Goal: Go to known website: Access a specific website the user already knows

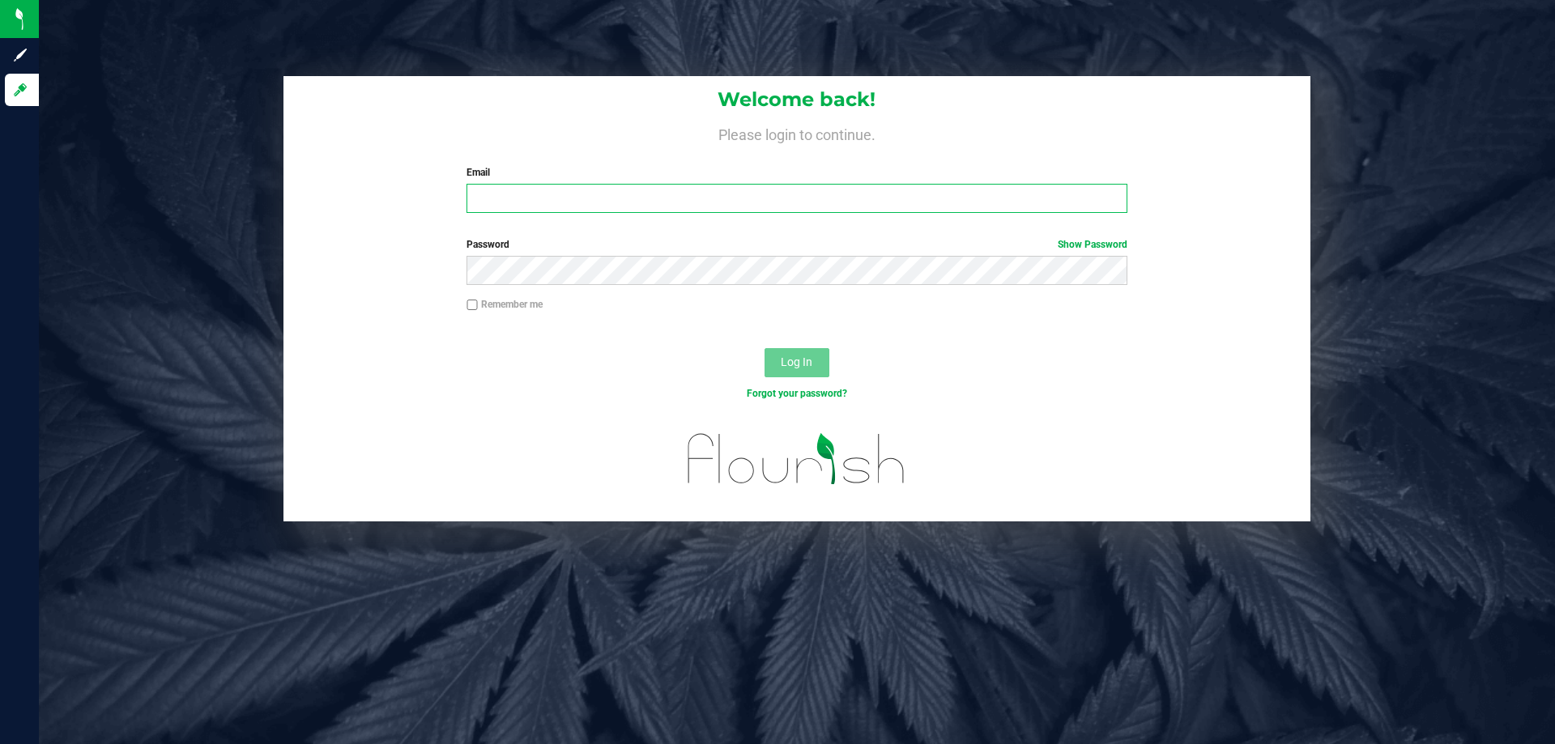
click at [582, 192] on input "Email" at bounding box center [796, 198] width 660 height 29
type input "[EMAIL_ADDRESS][DOMAIN_NAME]"
click at [764, 348] on button "Log In" at bounding box center [796, 362] width 65 height 29
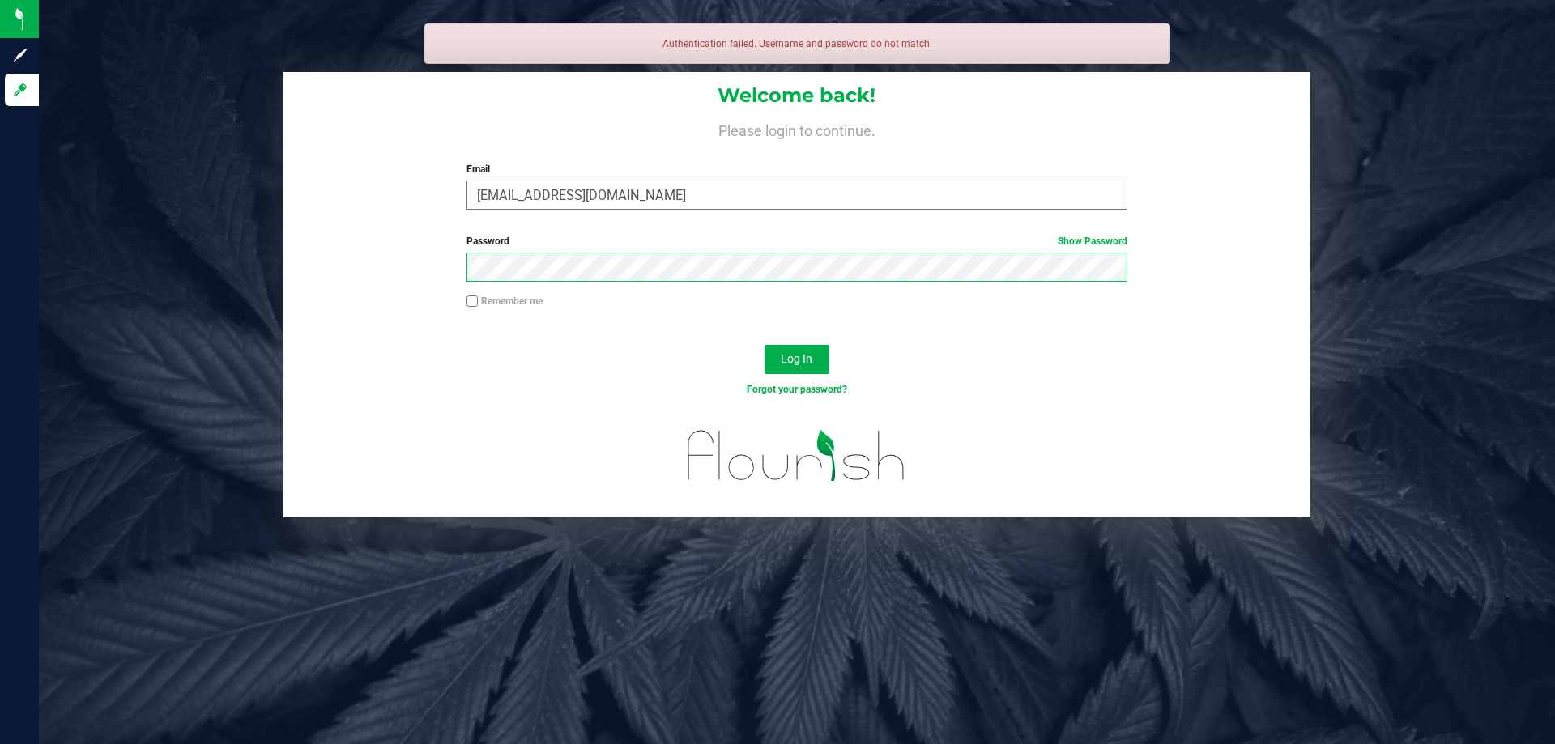
click at [764, 345] on button "Log In" at bounding box center [796, 359] width 65 height 29
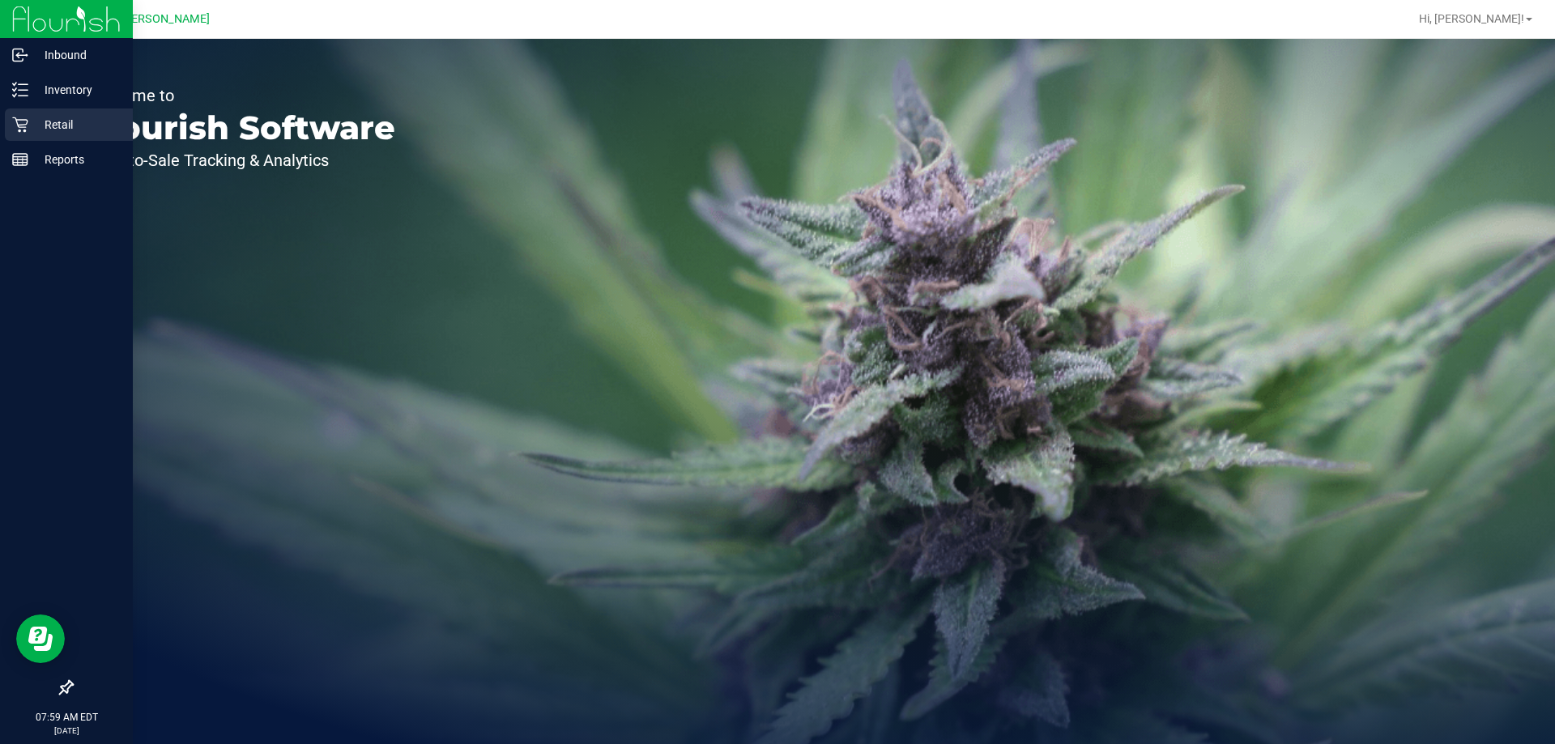
click at [28, 134] on div "Retail" at bounding box center [69, 125] width 128 height 32
